Goal: Transaction & Acquisition: Subscribe to service/newsletter

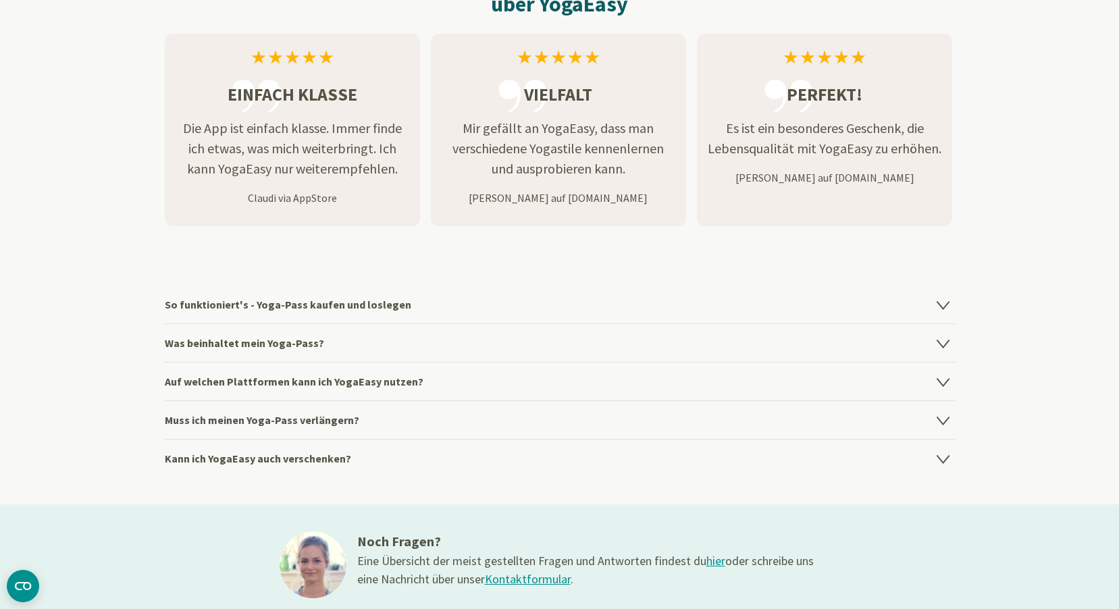
scroll to position [1756, 0]
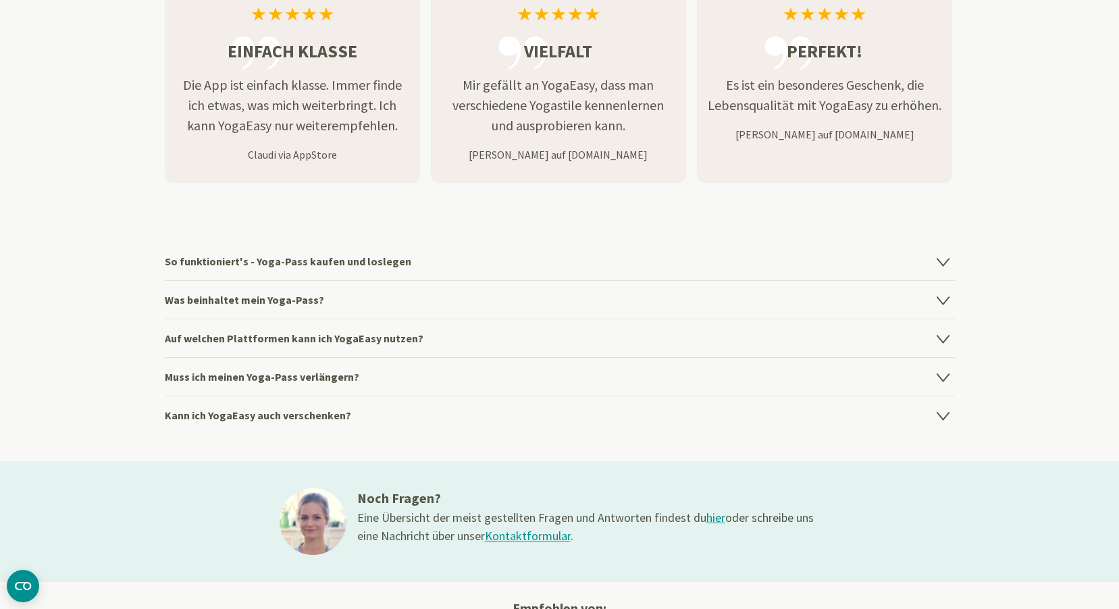
click at [371, 266] on h4 "So funktioniert's - Yoga-Pass kaufen und loslegen" at bounding box center [560, 261] width 790 height 38
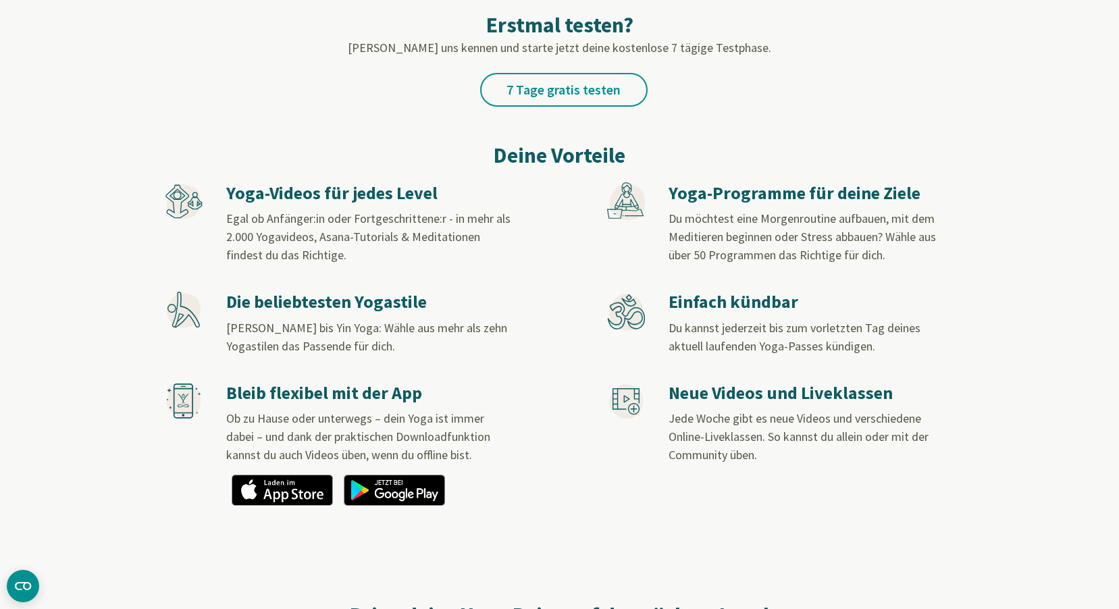
scroll to position [675, 0]
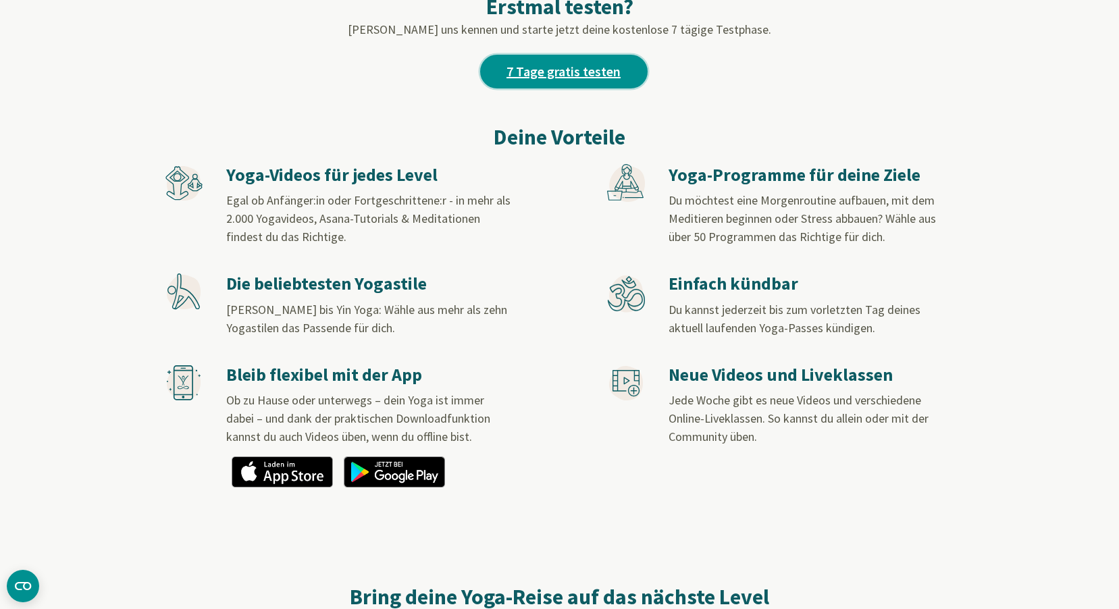
click at [611, 77] on link "7 Tage gratis testen" at bounding box center [563, 72] width 167 height 34
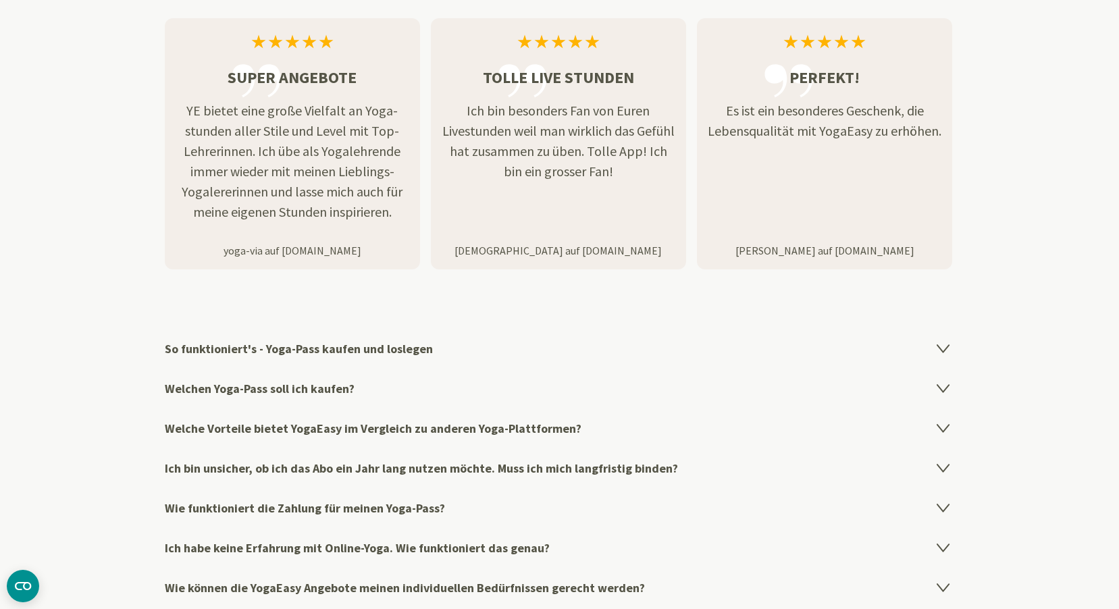
scroll to position [2161, 0]
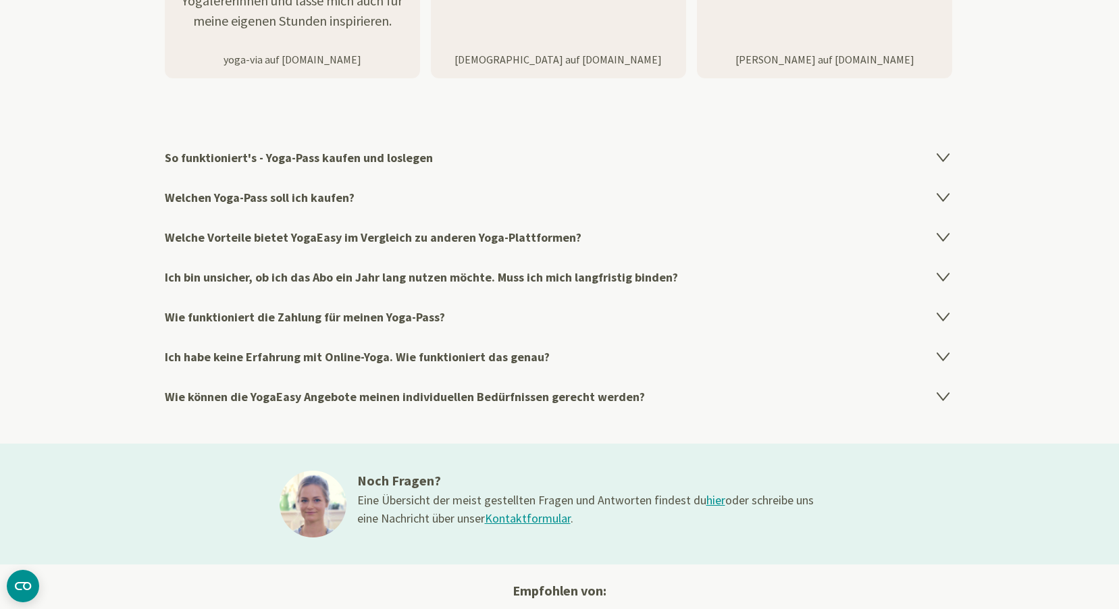
click at [939, 200] on icon at bounding box center [943, 196] width 16 height 16
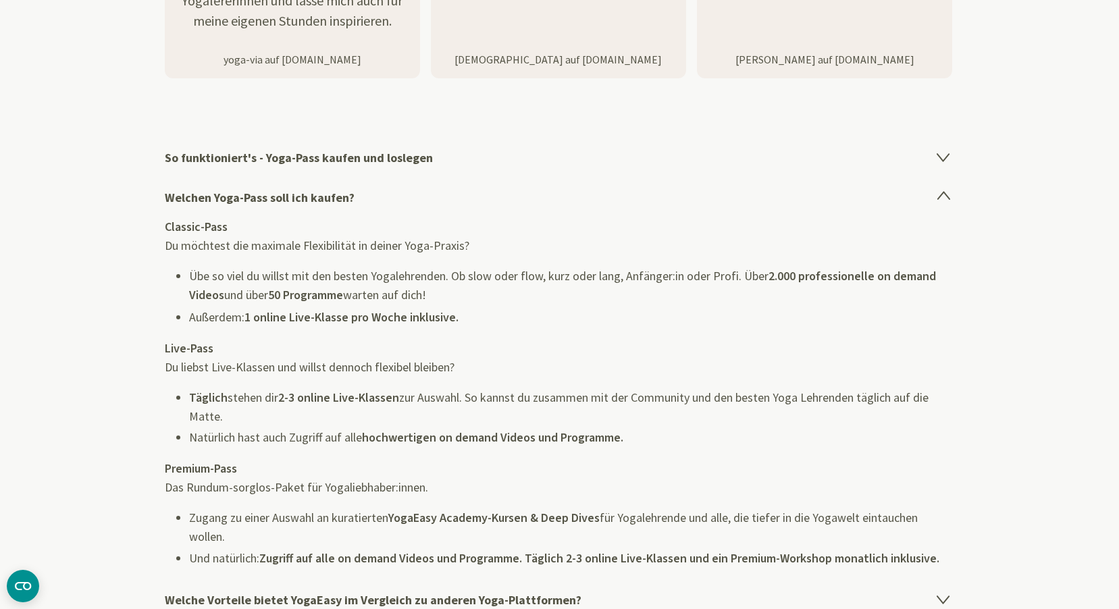
click at [948, 160] on icon at bounding box center [943, 157] width 16 height 16
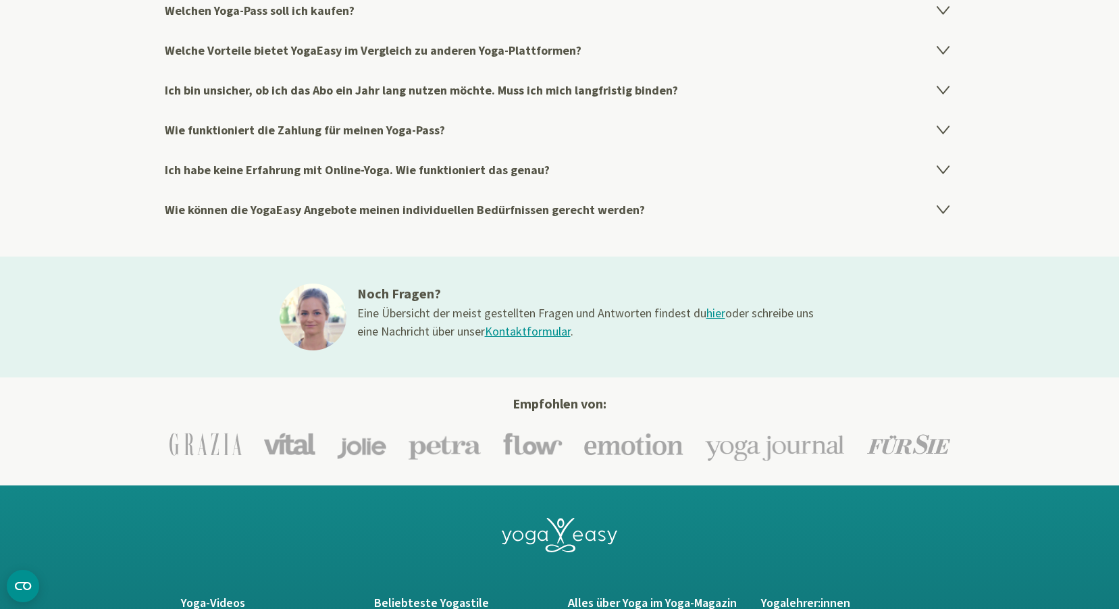
scroll to position [2566, 0]
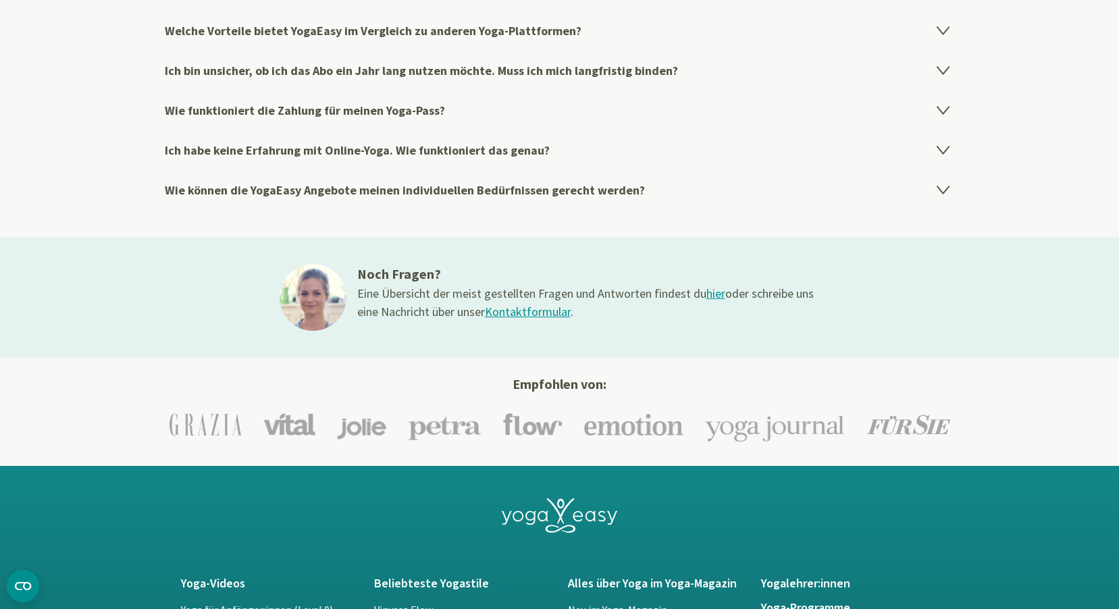
click at [950, 116] on icon at bounding box center [943, 109] width 16 height 16
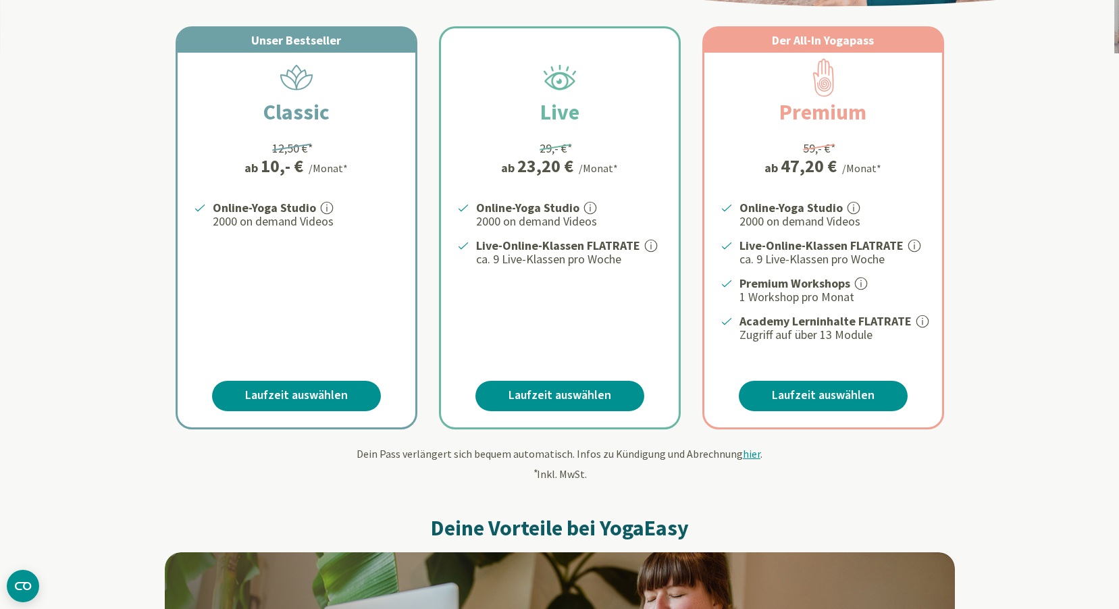
scroll to position [139, 0]
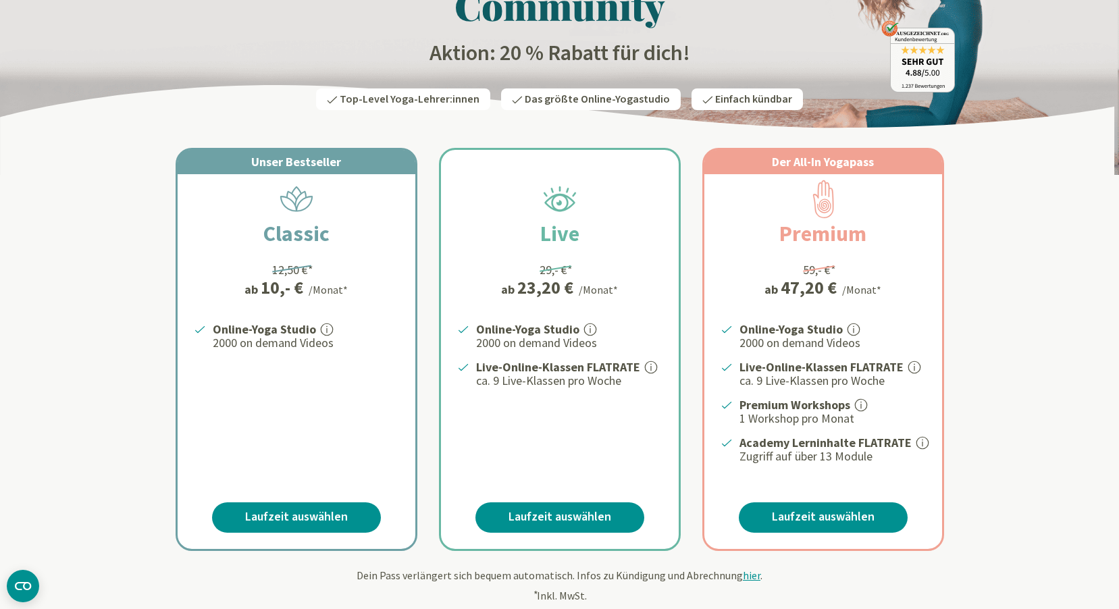
click at [358, 163] on div "Unser Bestseller" at bounding box center [297, 162] width 238 height 24
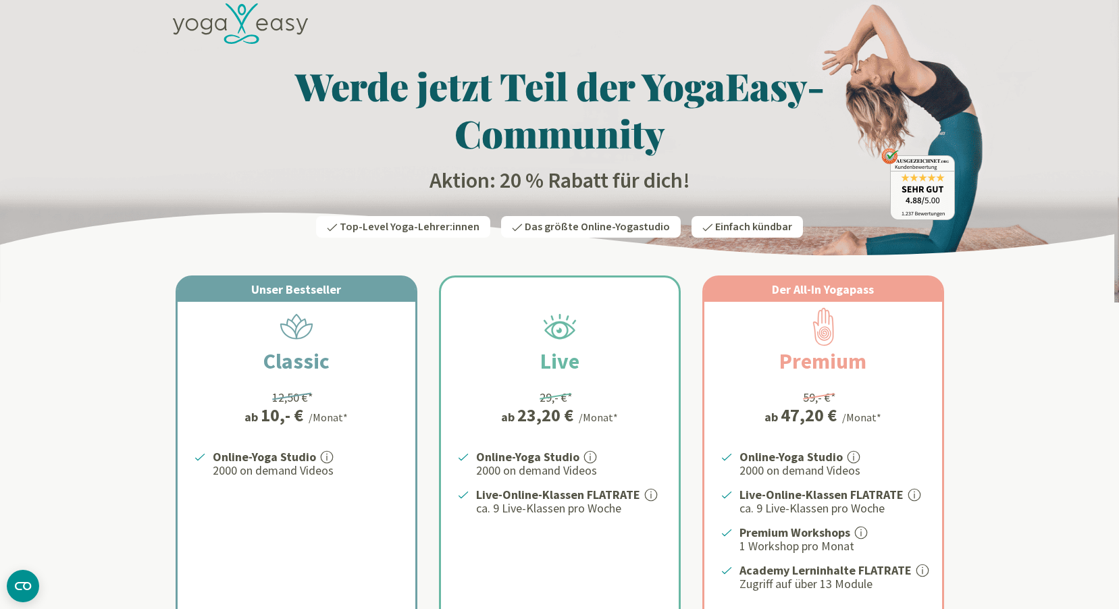
scroll to position [0, 0]
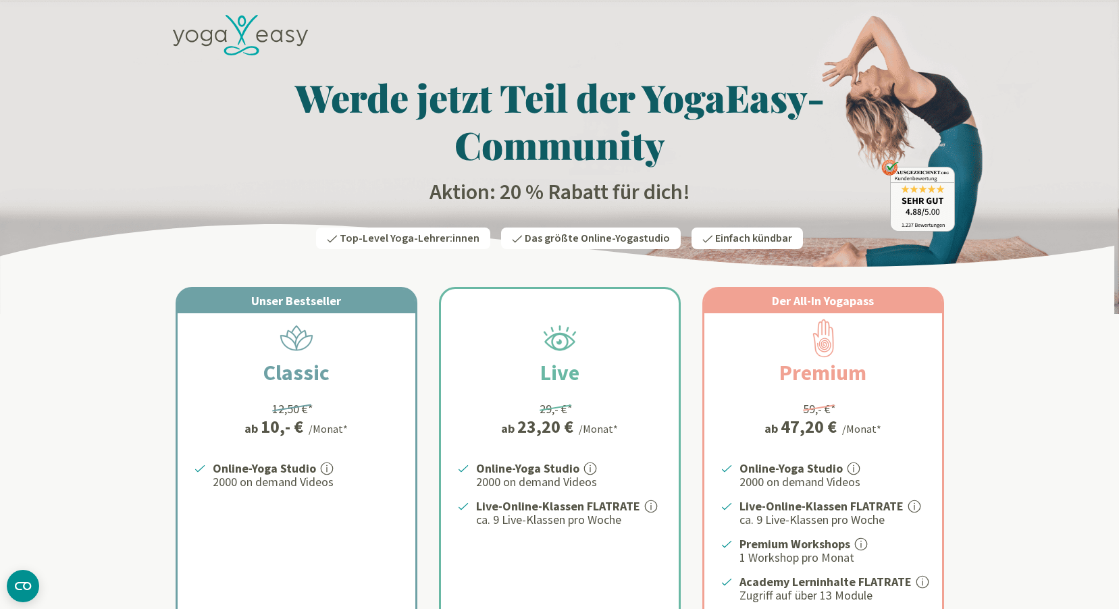
click at [542, 140] on h1 "Werde jetzt Teil der YogaEasy-Community" at bounding box center [560, 121] width 790 height 95
click at [634, 43] on div at bounding box center [560, 37] width 790 height 61
